Goal: Task Accomplishment & Management: Manage account settings

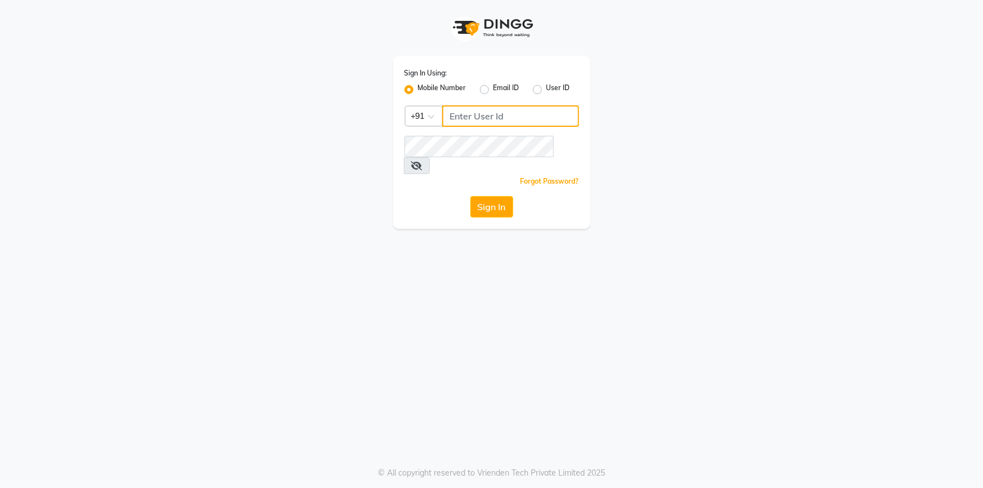
click at [515, 118] on input "Username" at bounding box center [510, 115] width 137 height 21
type input "9712198967"
click at [471, 196] on button "Sign In" at bounding box center [492, 206] width 43 height 21
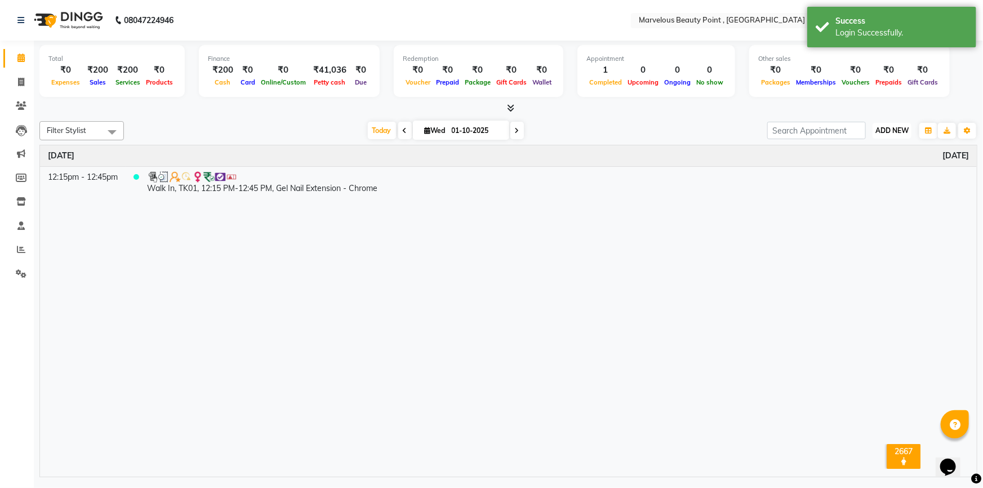
click at [900, 132] on span "ADD NEW" at bounding box center [892, 130] width 33 height 8
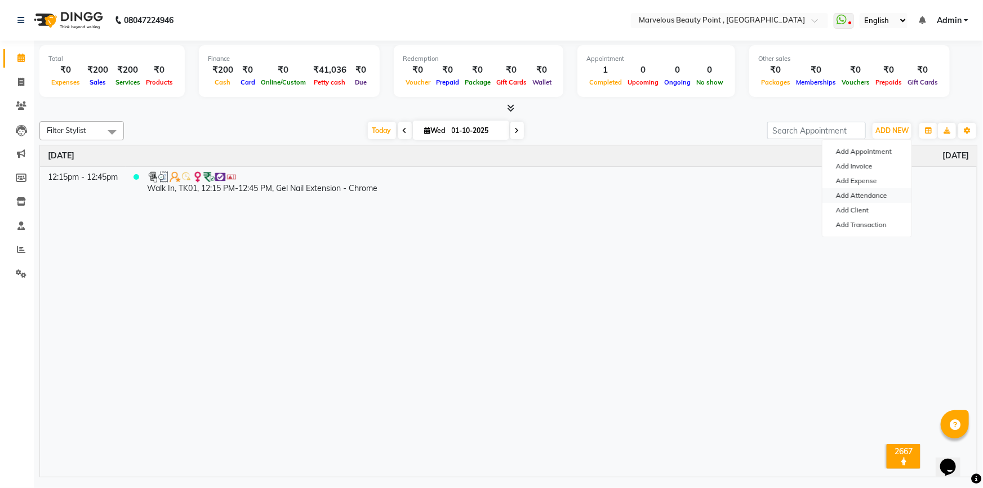
click at [867, 194] on link "Add Attendance" at bounding box center [867, 195] width 89 height 15
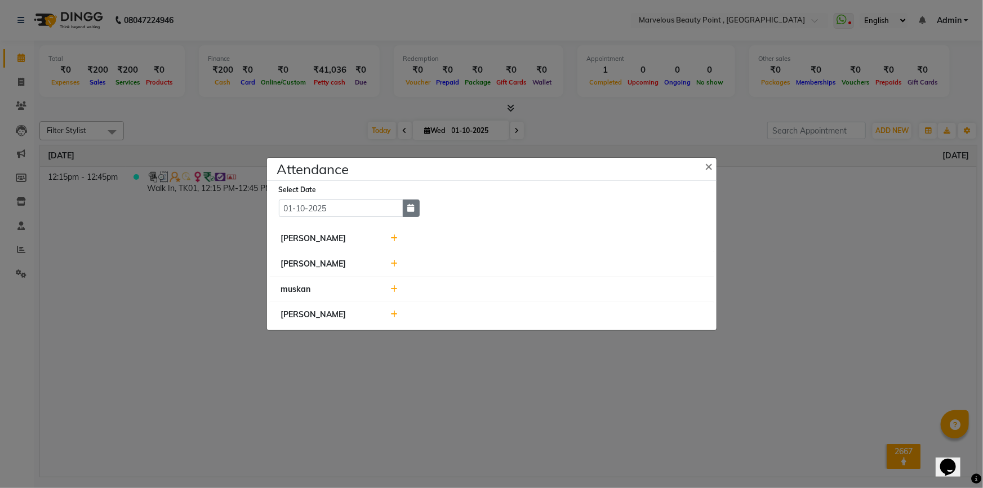
click at [411, 211] on icon "button" at bounding box center [411, 208] width 7 height 8
select select "10"
select select "2025"
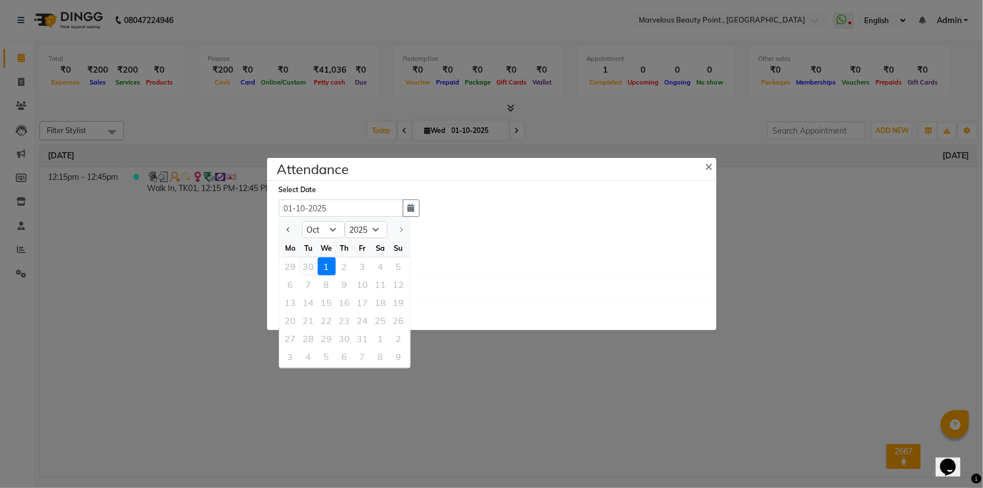
click at [307, 264] on div "30" at bounding box center [309, 267] width 18 height 18
type input "30-09-2025"
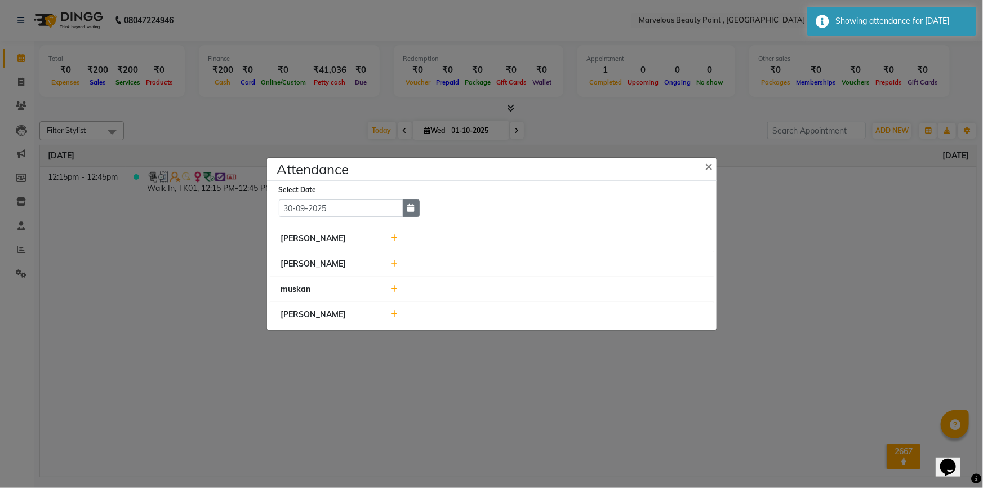
click at [417, 207] on button "button" at bounding box center [411, 207] width 17 height 17
select select "9"
select select "2025"
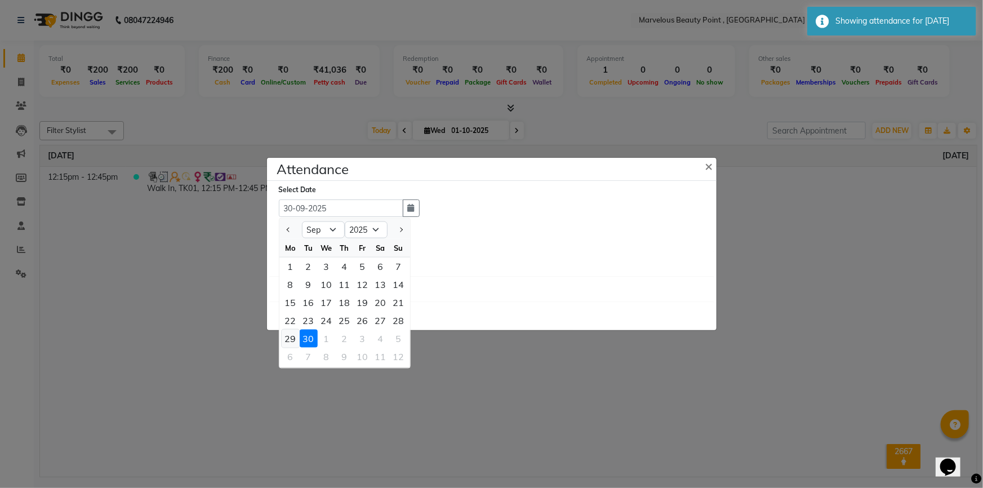
click at [294, 338] on div "29" at bounding box center [291, 339] width 18 height 18
type input "29-09-2025"
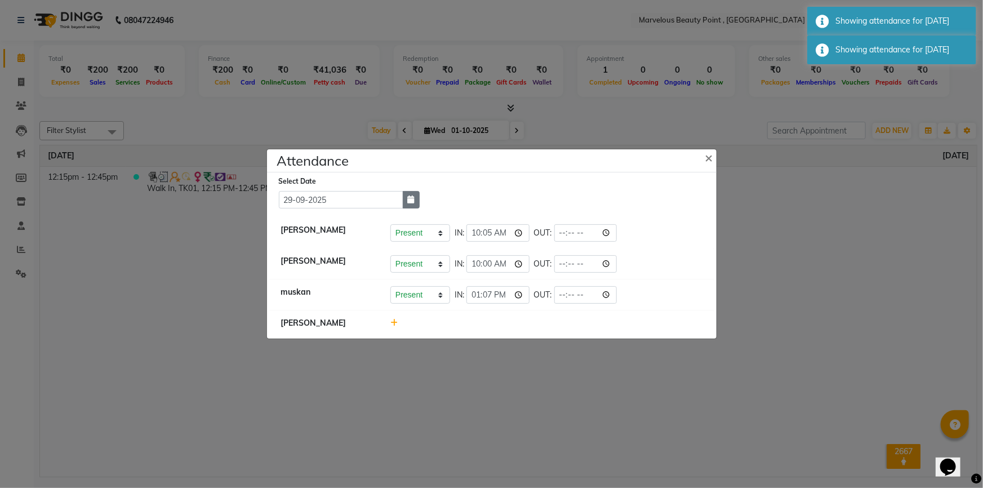
click at [414, 202] on icon "button" at bounding box center [411, 200] width 7 height 8
select select "9"
select select "2025"
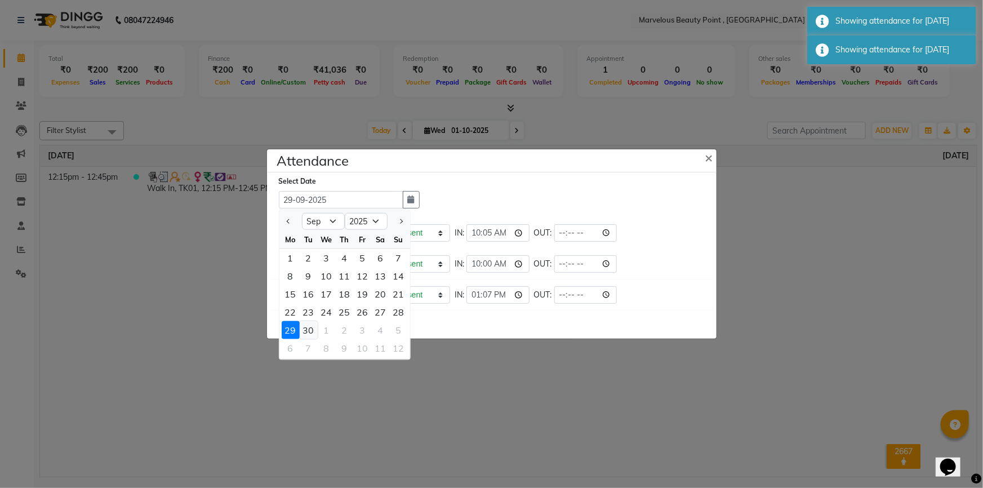
click at [301, 326] on div "30" at bounding box center [309, 330] width 18 height 18
type input "30-09-2025"
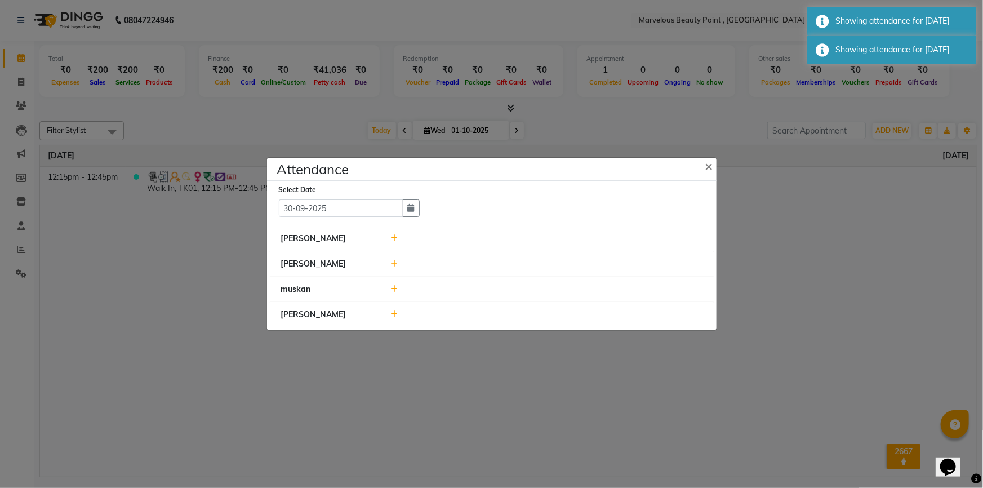
click at [394, 240] on icon at bounding box center [393, 238] width 7 height 8
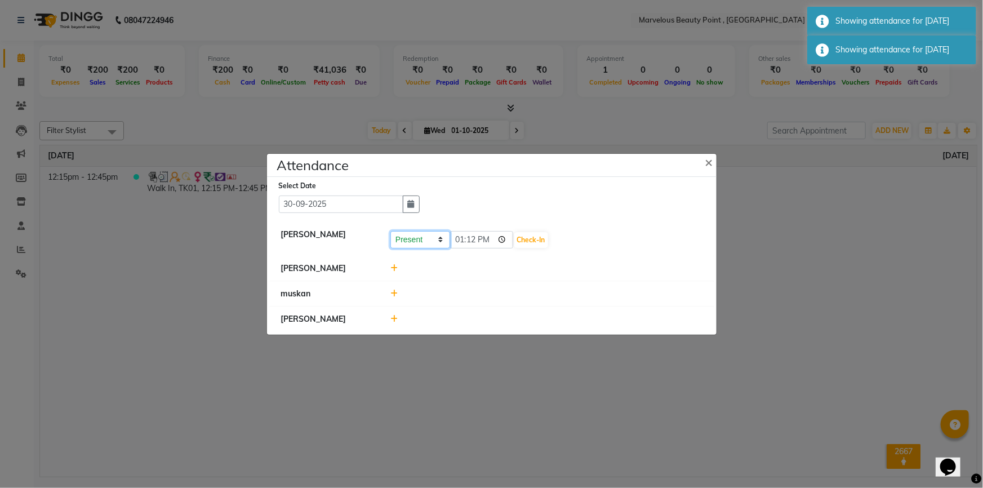
click at [442, 241] on select "Present Absent Late Half Day Weekly Off" at bounding box center [420, 239] width 60 height 17
select select "A"
click at [390, 231] on select "Present Absent Late Half Day Weekly Off" at bounding box center [420, 239] width 60 height 17
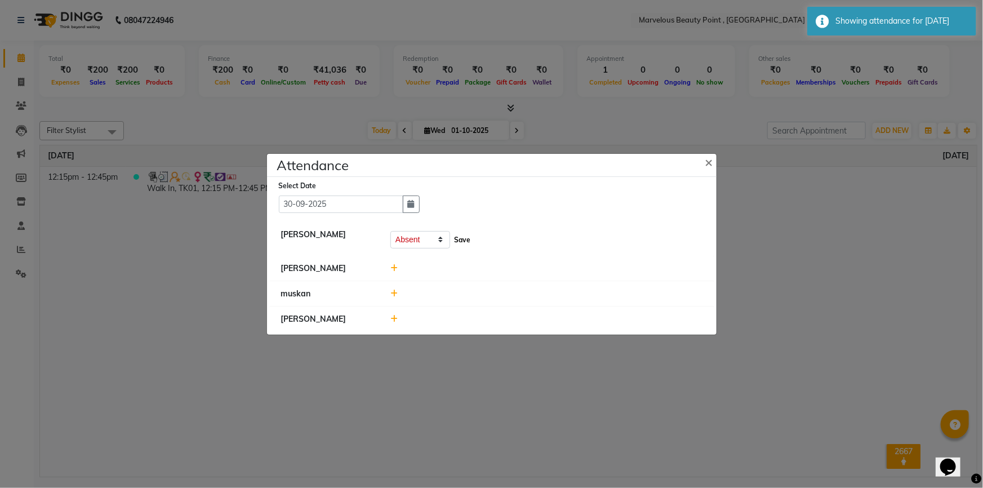
click at [460, 244] on button "Save" at bounding box center [462, 240] width 22 height 16
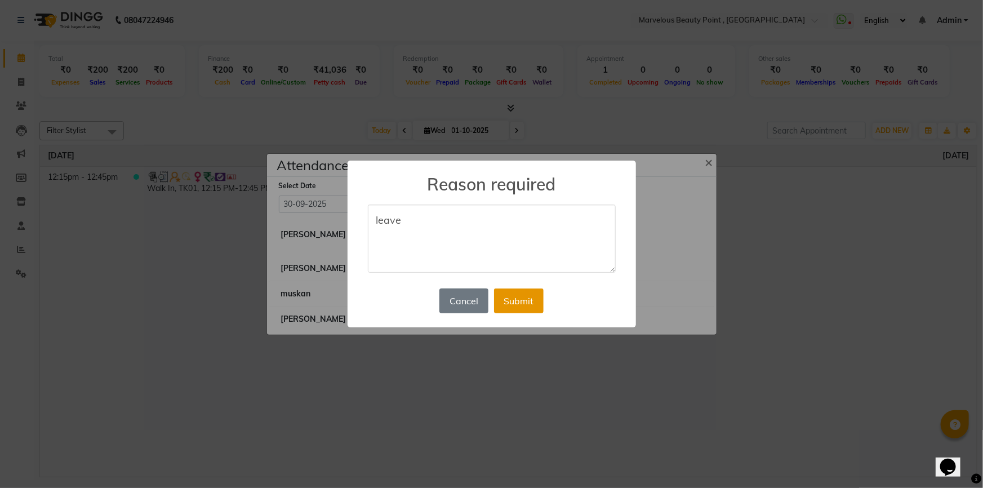
type textarea "leave"
click at [529, 311] on button "Submit" at bounding box center [519, 301] width 50 height 25
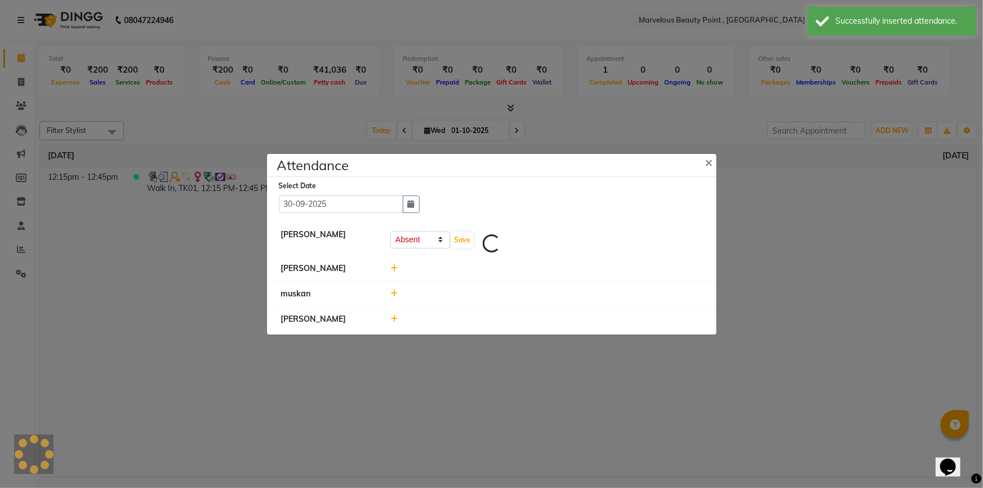
select select "A"
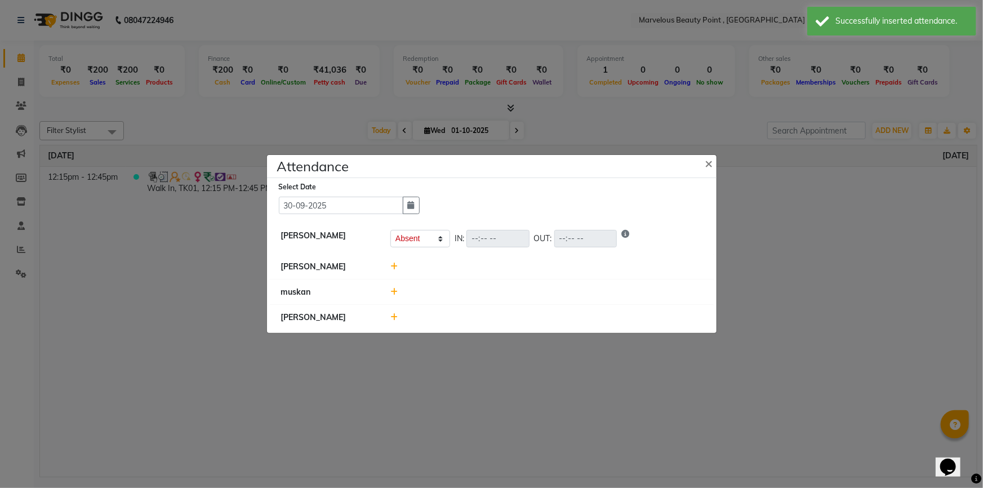
click at [394, 270] on icon at bounding box center [393, 267] width 7 height 8
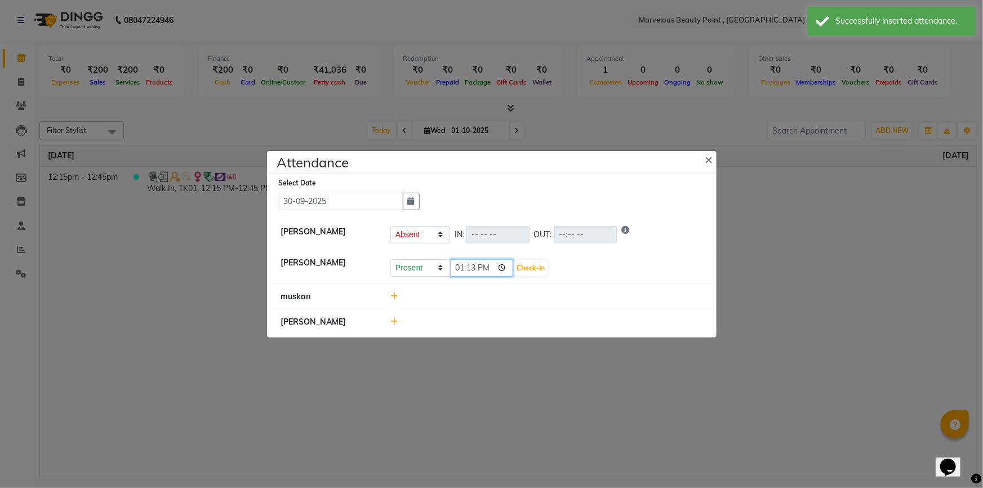
click at [460, 268] on input "13:13" at bounding box center [481, 267] width 63 height 17
type input "10:00"
drag, startPoint x: 527, startPoint y: 269, endPoint x: 518, endPoint y: 270, distance: 9.6
click at [527, 269] on button "Check-In" at bounding box center [531, 268] width 34 height 16
select select "A"
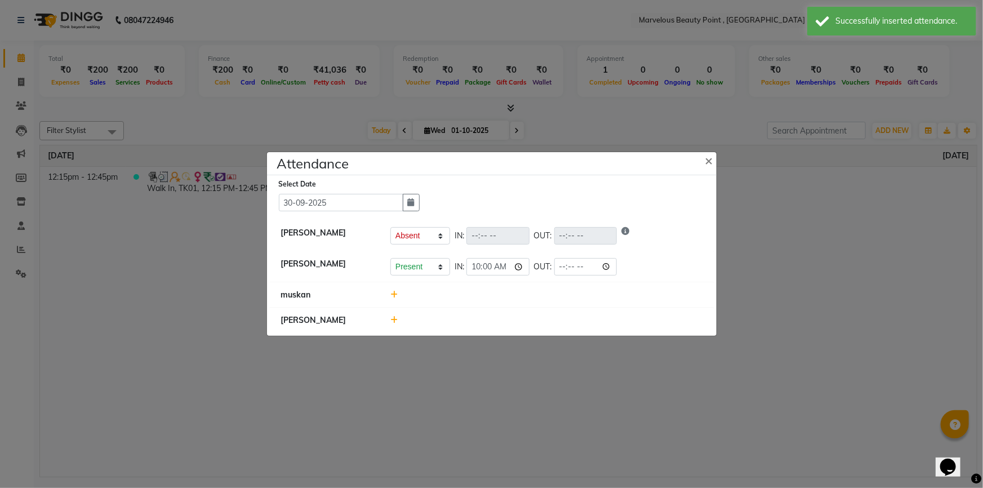
click at [393, 294] on icon at bounding box center [393, 295] width 7 height 8
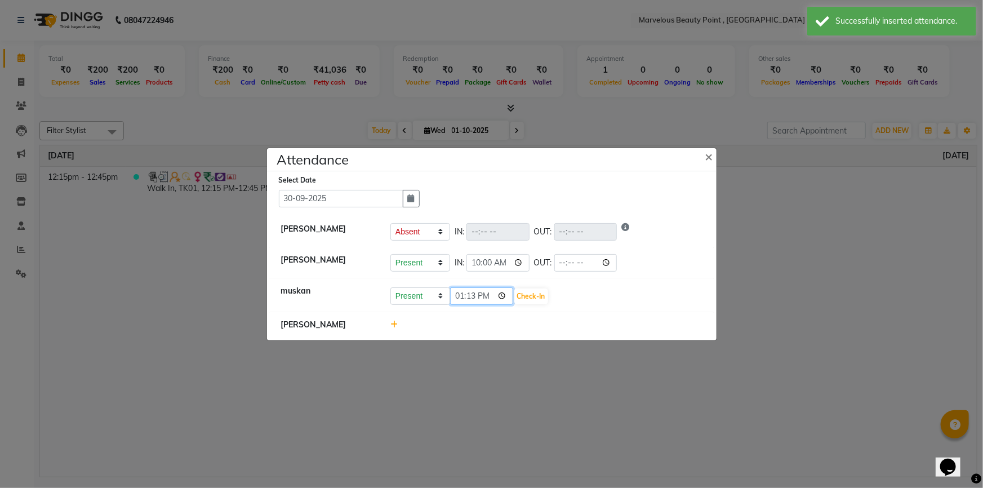
click at [464, 295] on input "13:13" at bounding box center [481, 295] width 63 height 17
type input "12:45"
click at [517, 294] on button "Check-In" at bounding box center [531, 297] width 34 height 16
select select "A"
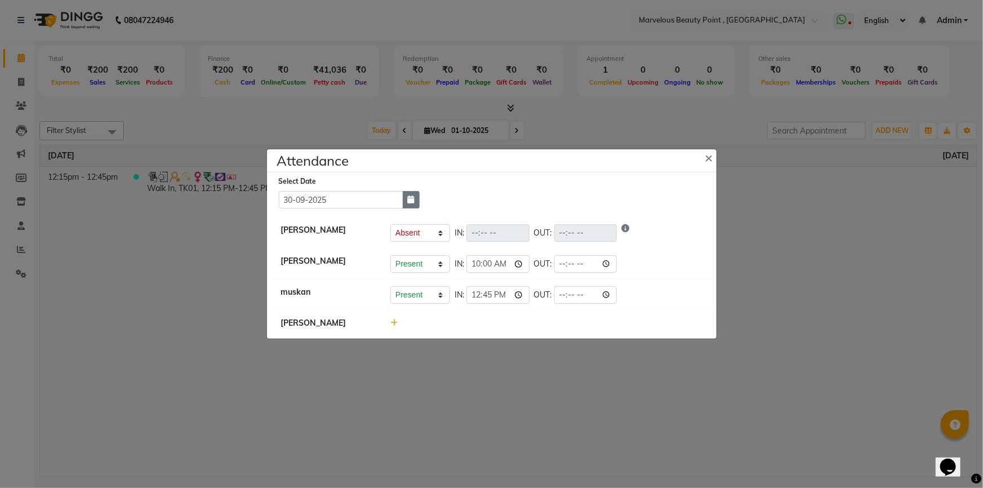
click at [408, 202] on icon "button" at bounding box center [411, 200] width 7 height 8
select select "9"
select select "2025"
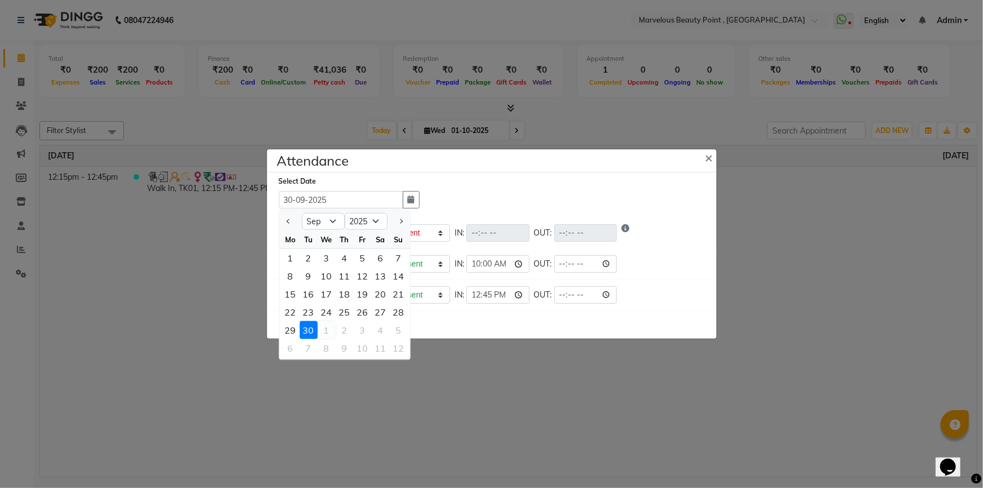
click at [322, 332] on div "1" at bounding box center [327, 330] width 18 height 18
type input "01-10-2025"
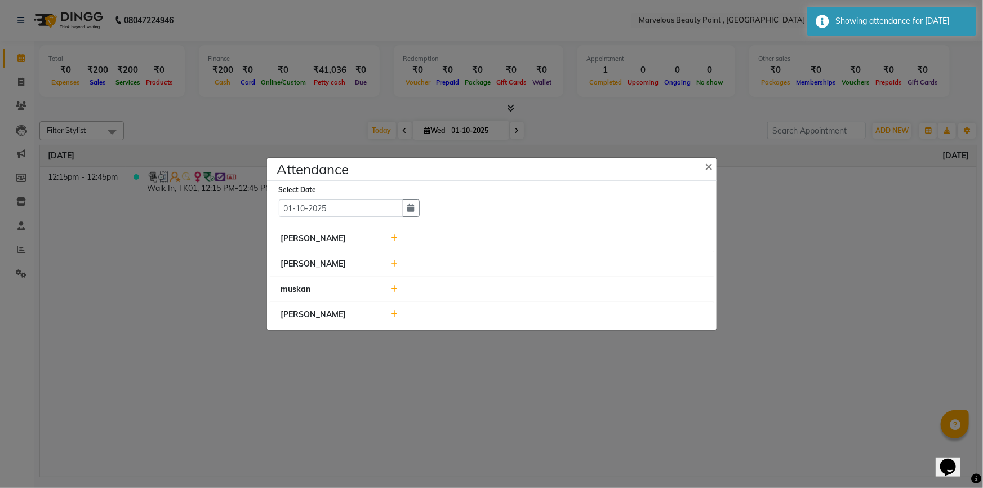
click at [394, 236] on icon at bounding box center [393, 238] width 7 height 8
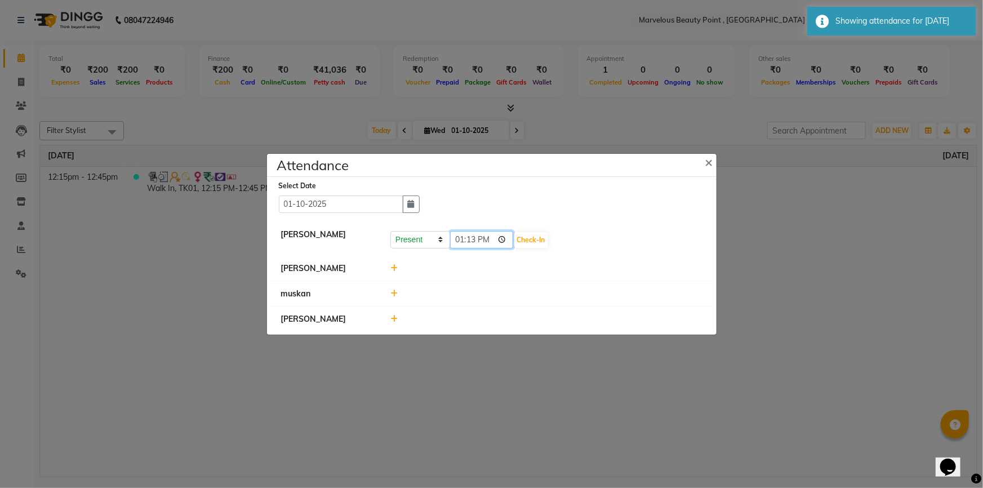
click at [459, 241] on input "13:13" at bounding box center [481, 239] width 63 height 17
type input "10:00"
click at [518, 241] on button "Check-In" at bounding box center [531, 240] width 34 height 16
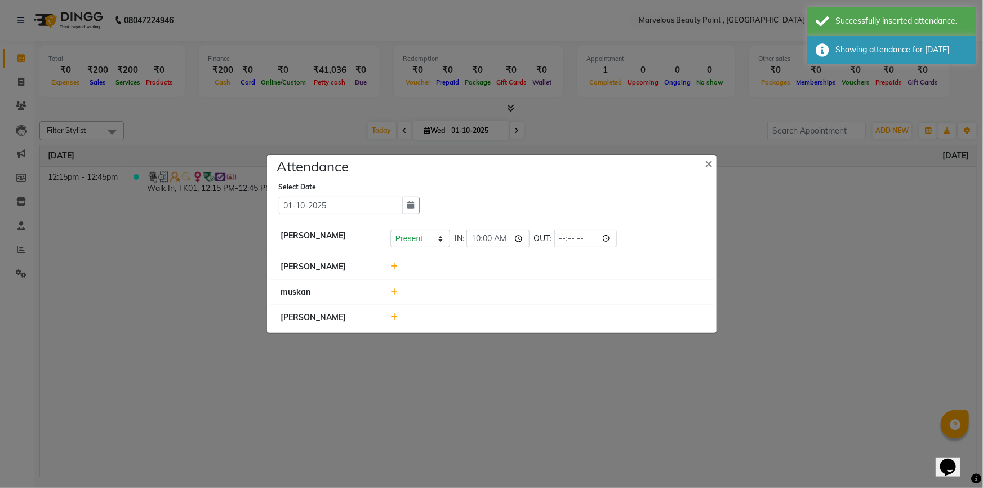
click at [396, 267] on icon at bounding box center [393, 267] width 7 height 8
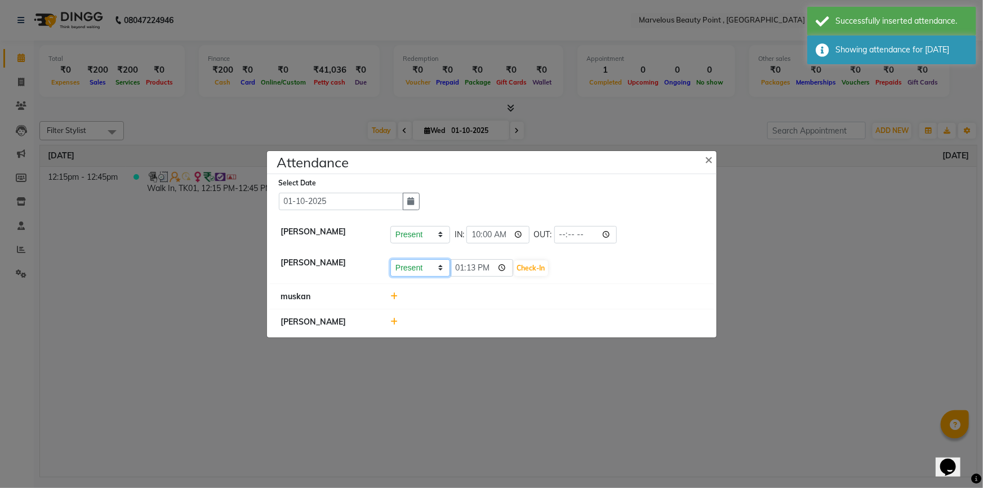
click at [419, 269] on select "Present Absent Late Half Day Weekly Off" at bounding box center [420, 267] width 60 height 17
select select "A"
click at [390, 259] on select "Present Absent Late Half Day Weekly Off" at bounding box center [420, 267] width 60 height 17
click at [457, 264] on button "Save" at bounding box center [462, 268] width 22 height 16
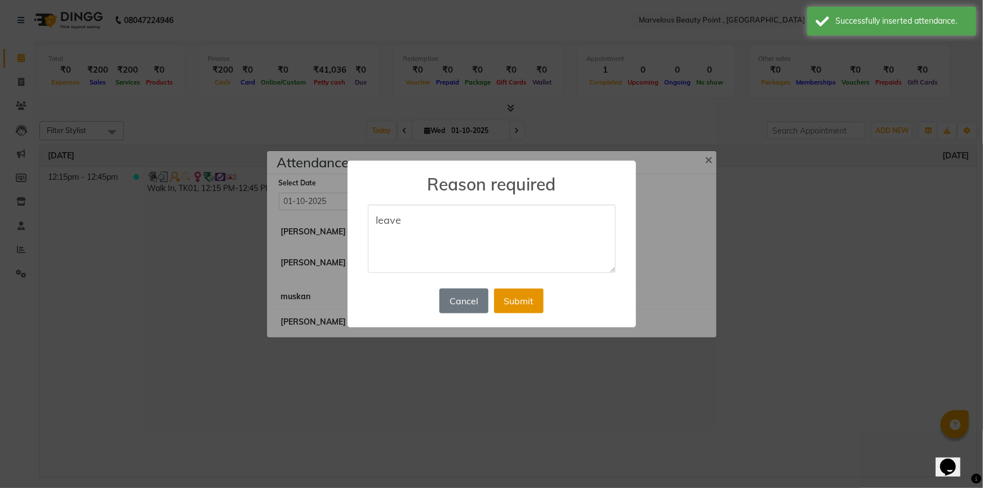
type textarea "leave"
click at [514, 311] on button "Submit" at bounding box center [519, 301] width 50 height 25
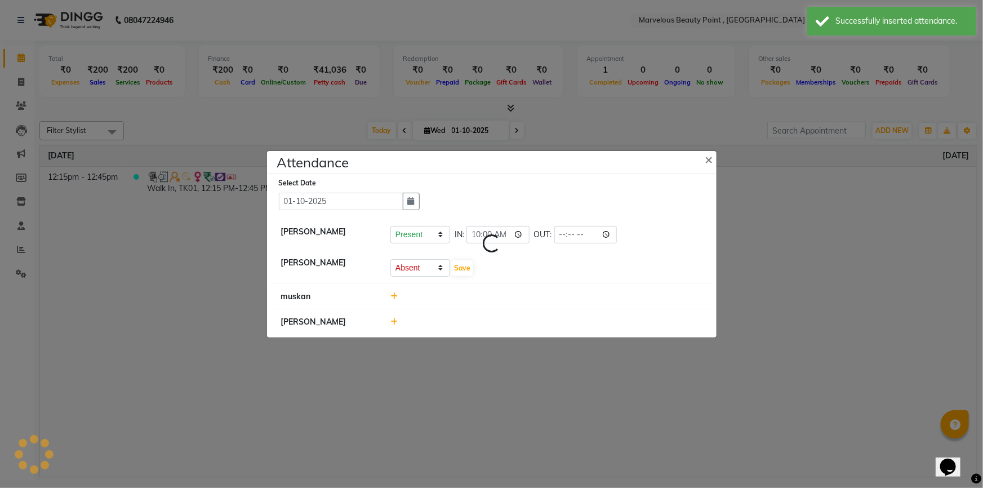
select select "A"
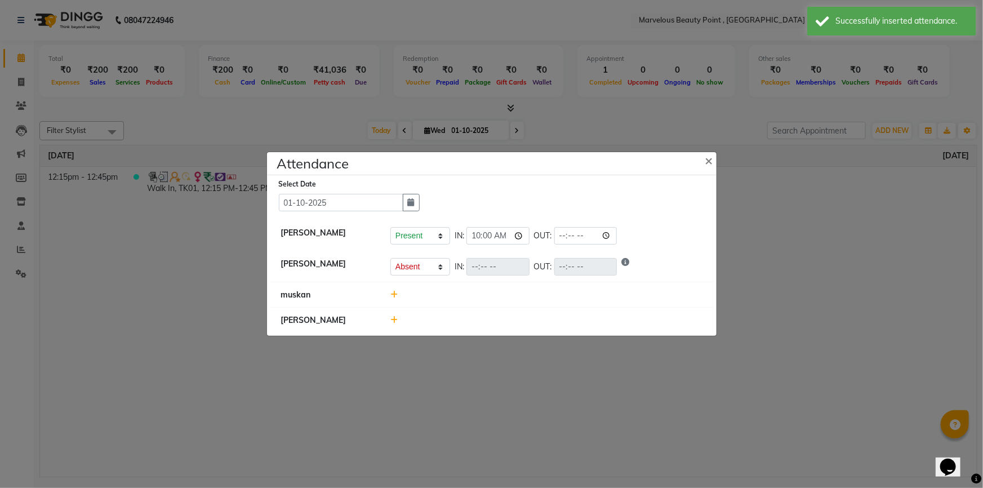
click at [396, 292] on icon at bounding box center [393, 295] width 7 height 8
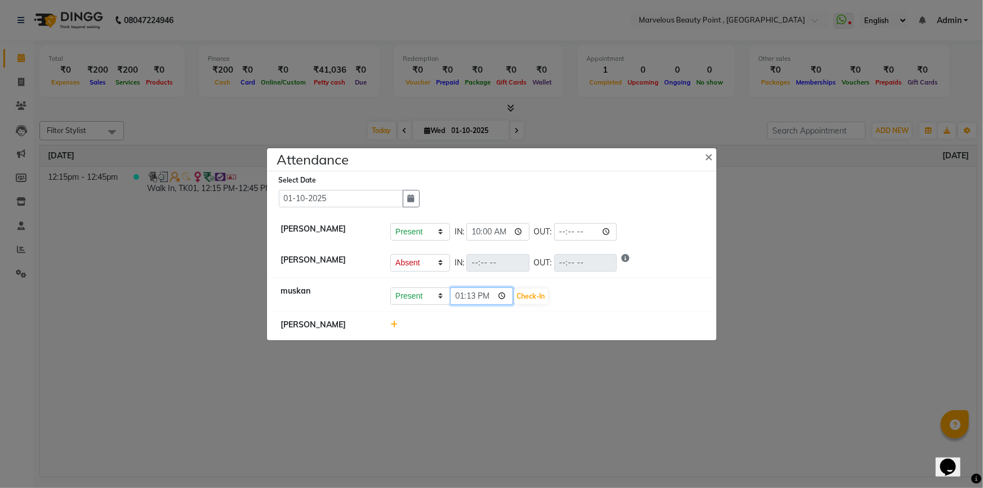
click at [464, 296] on input "13:13" at bounding box center [481, 295] width 63 height 17
type input "01:13"
type input "12:58"
click at [518, 295] on button "Check-In" at bounding box center [531, 297] width 34 height 16
select select "A"
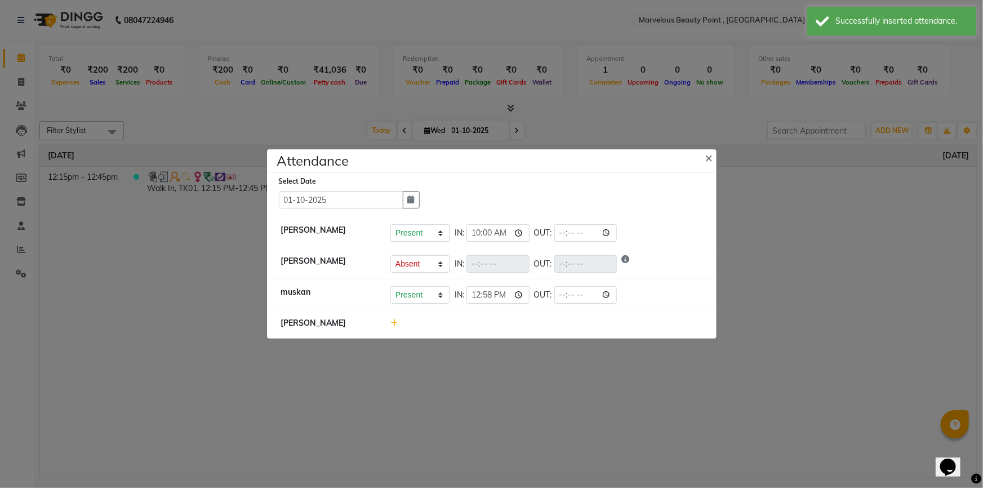
click at [611, 367] on ngb-modal-window "Attendance × Select Date [DATE] [PERSON_NAME] Present Absent Late Half Day Week…" at bounding box center [491, 244] width 983 height 488
